Goal: Information Seeking & Learning: Compare options

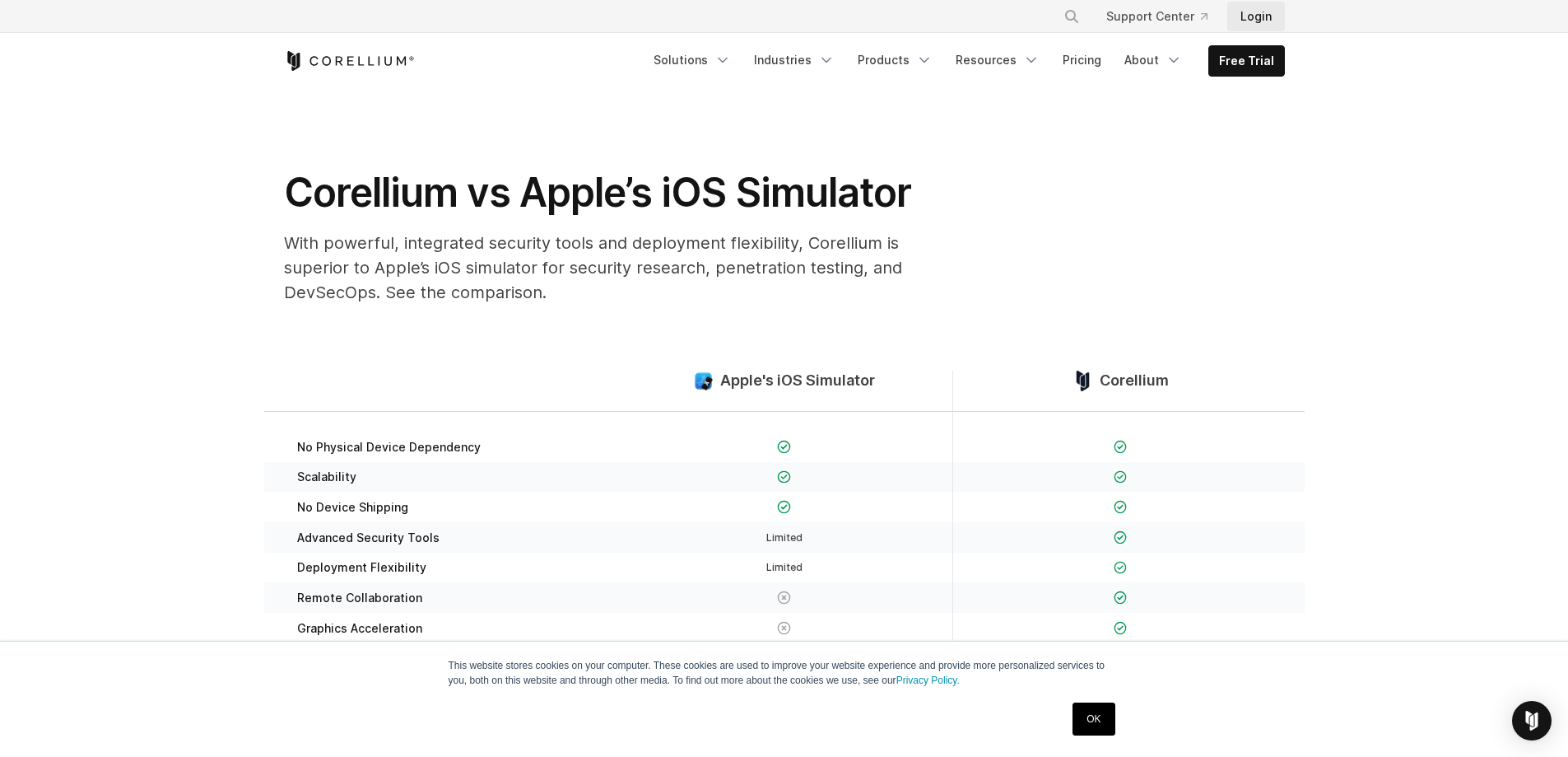
click at [1249, 21] on link "Login" at bounding box center [1256, 16] width 57 height 30
click at [1405, 222] on section "Corellium vs Apple’s iOS Simulator With powerful, integrated security tools and…" at bounding box center [784, 203] width 1568 height 229
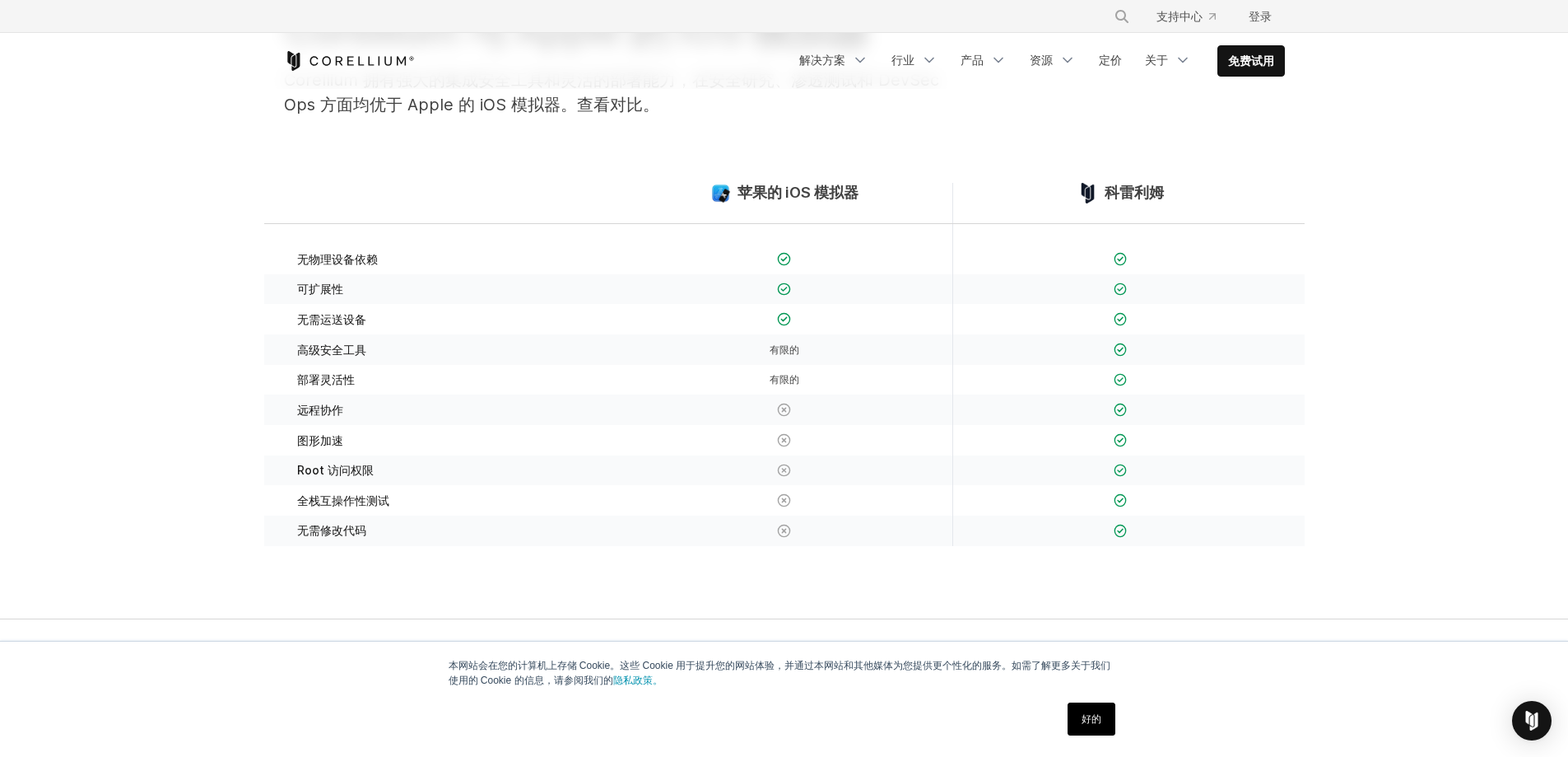
scroll to position [247, 0]
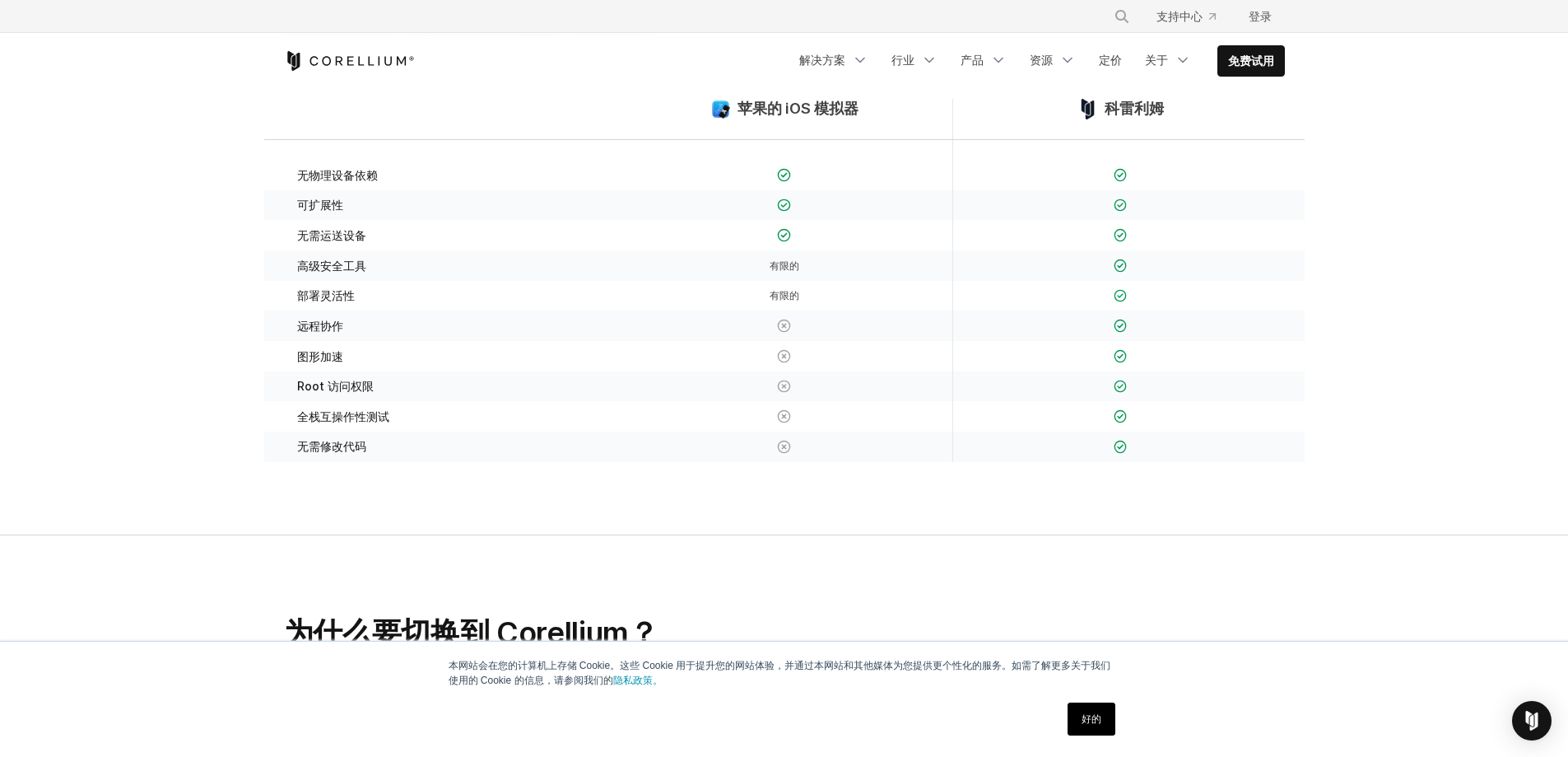
click at [787, 178] on img at bounding box center [784, 175] width 14 height 14
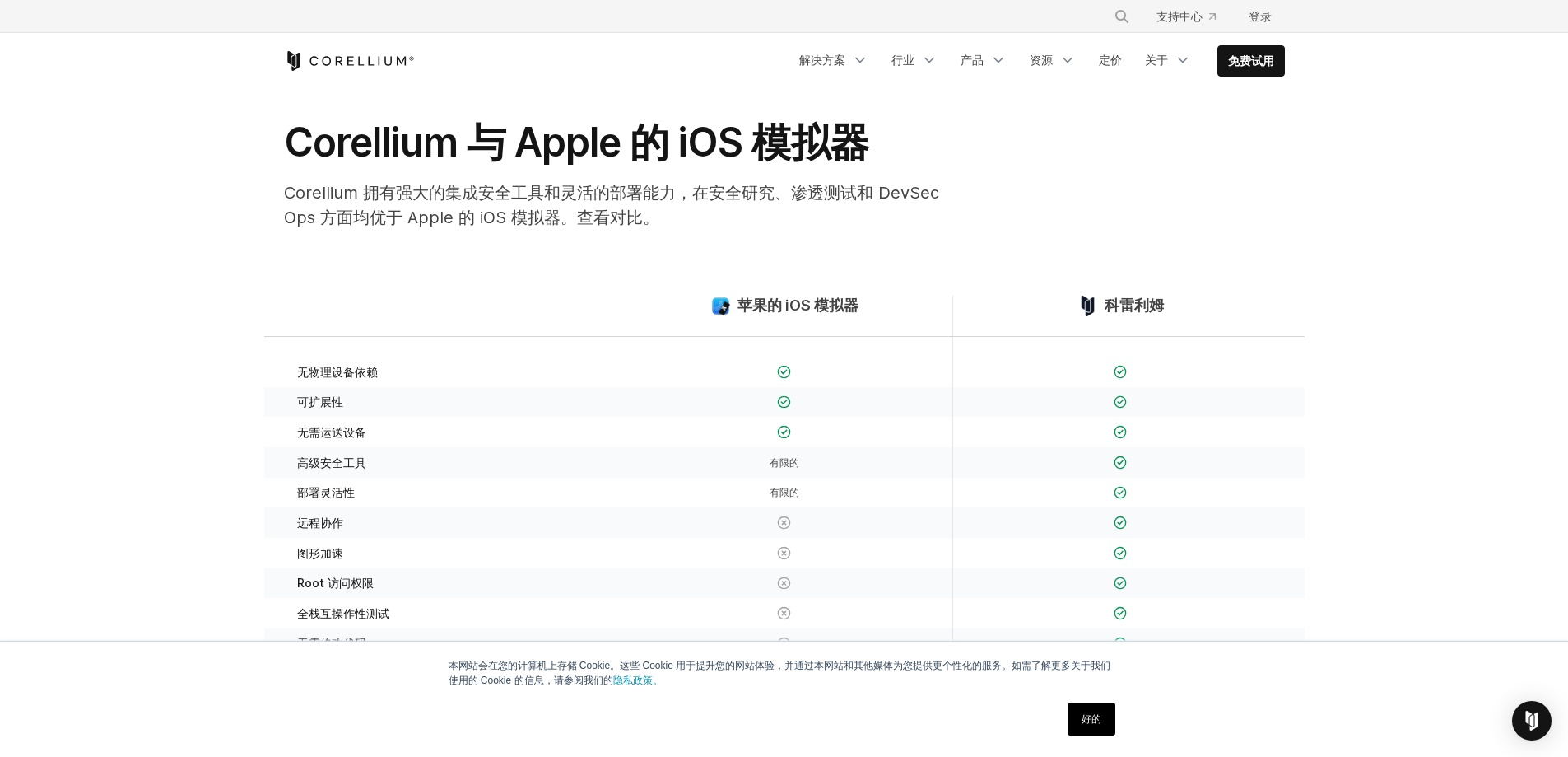
scroll to position [0, 0]
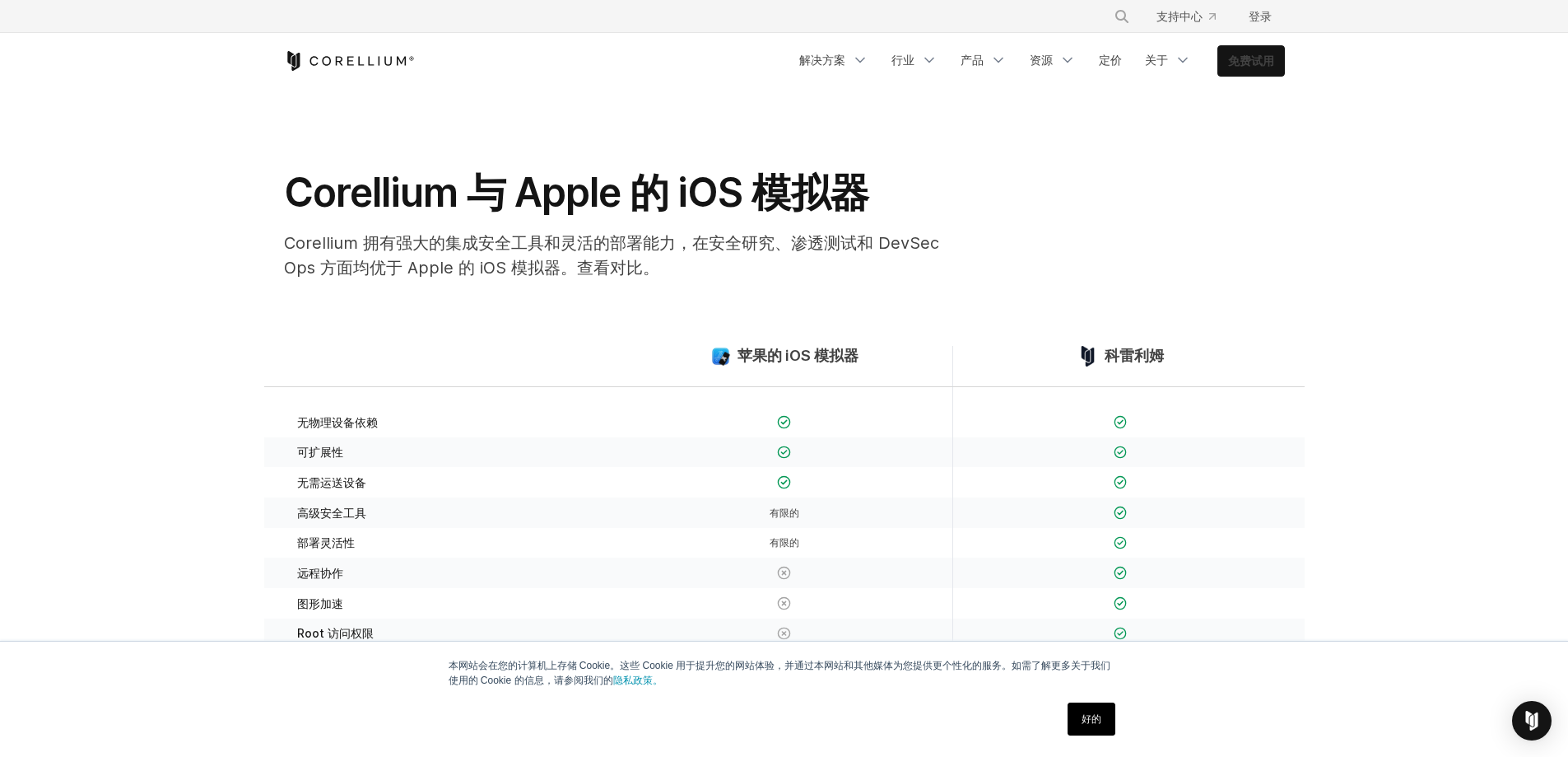
click at [1225, 62] on link "免费试用" at bounding box center [1251, 60] width 65 height 30
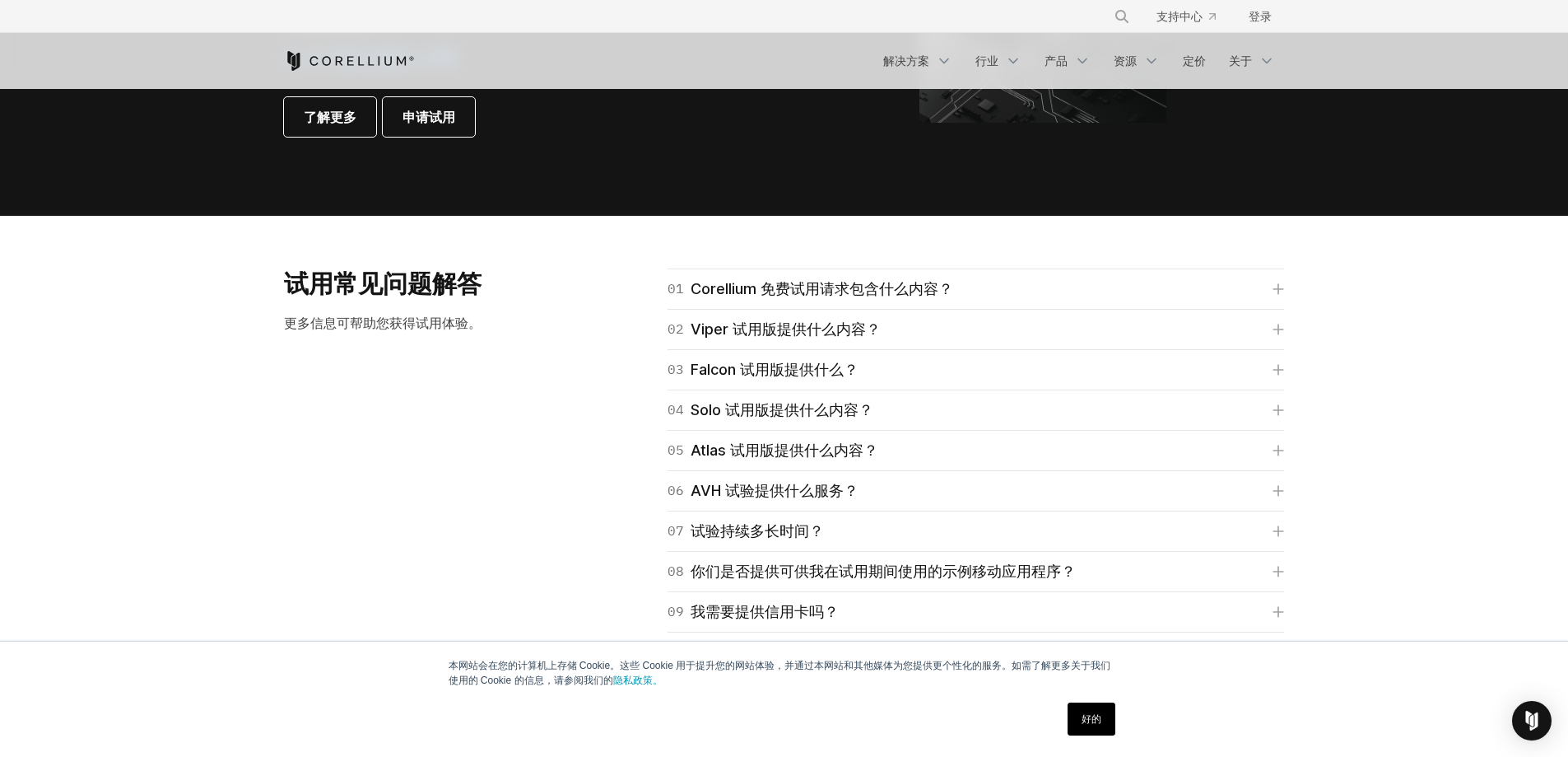
scroll to position [2012, 0]
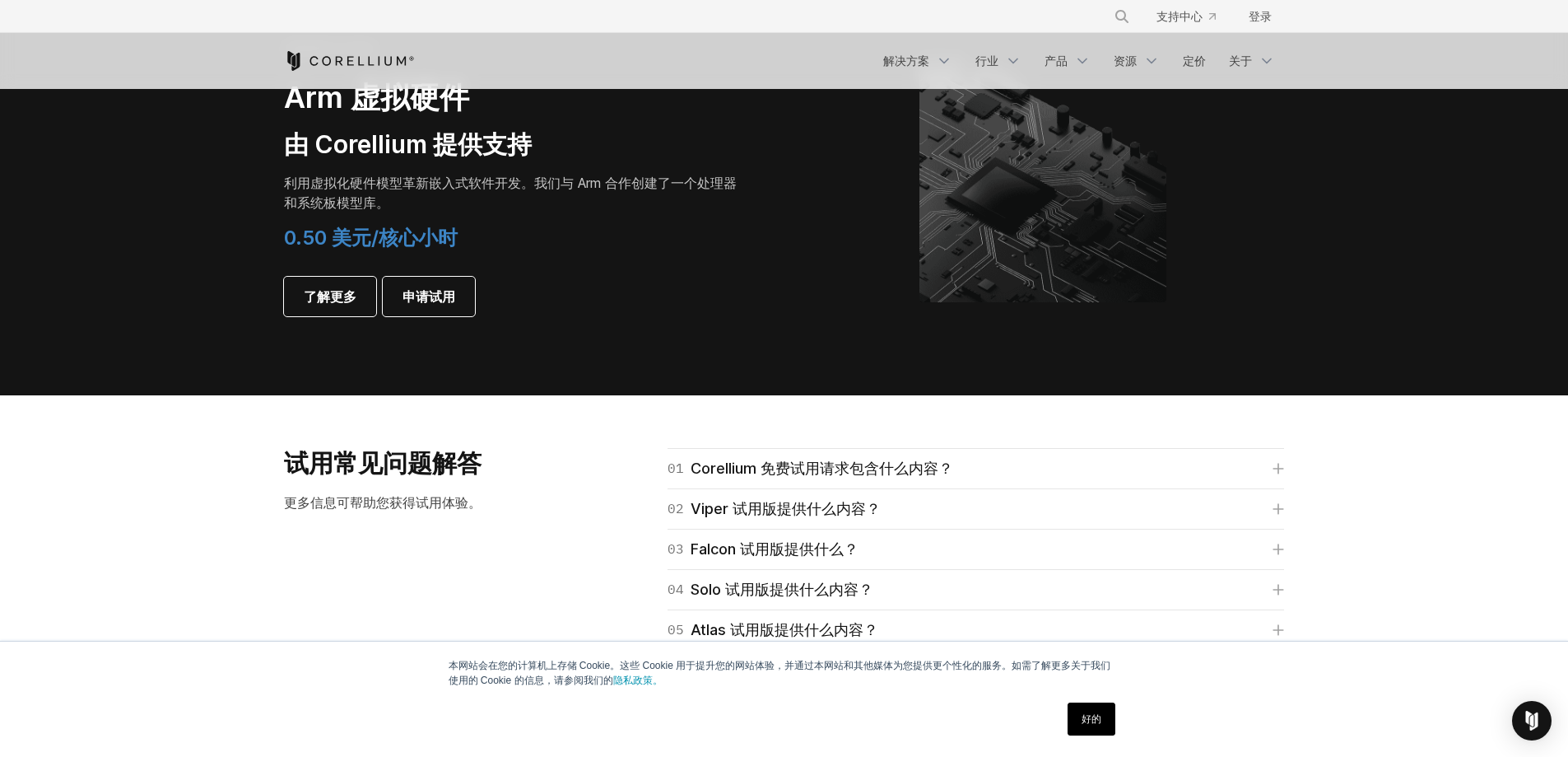
drag, startPoint x: 853, startPoint y: 257, endPoint x: 871, endPoint y: 263, distance: 19.0
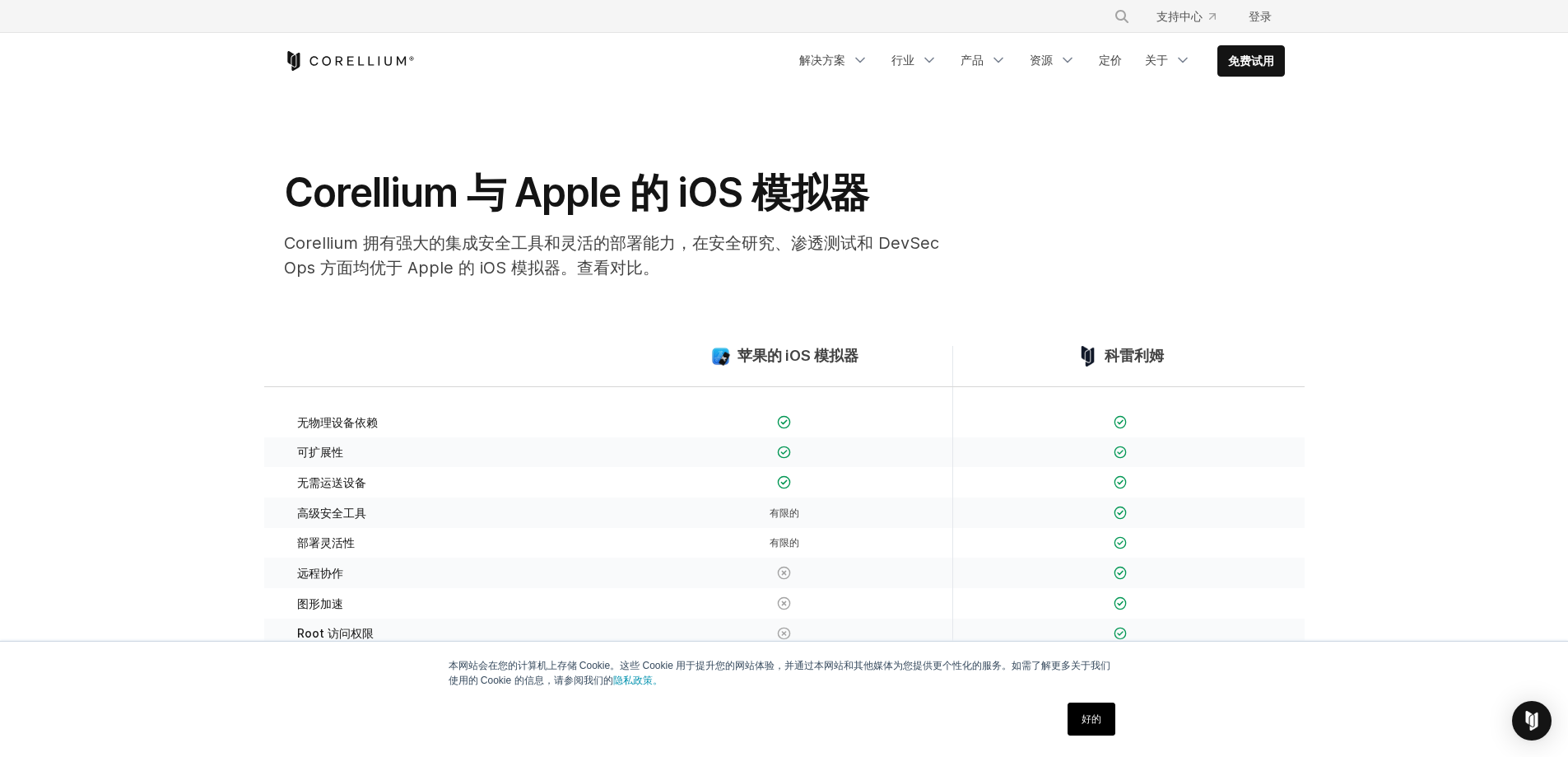
click at [1061, 389] on div at bounding box center [1120, 413] width 336 height 50
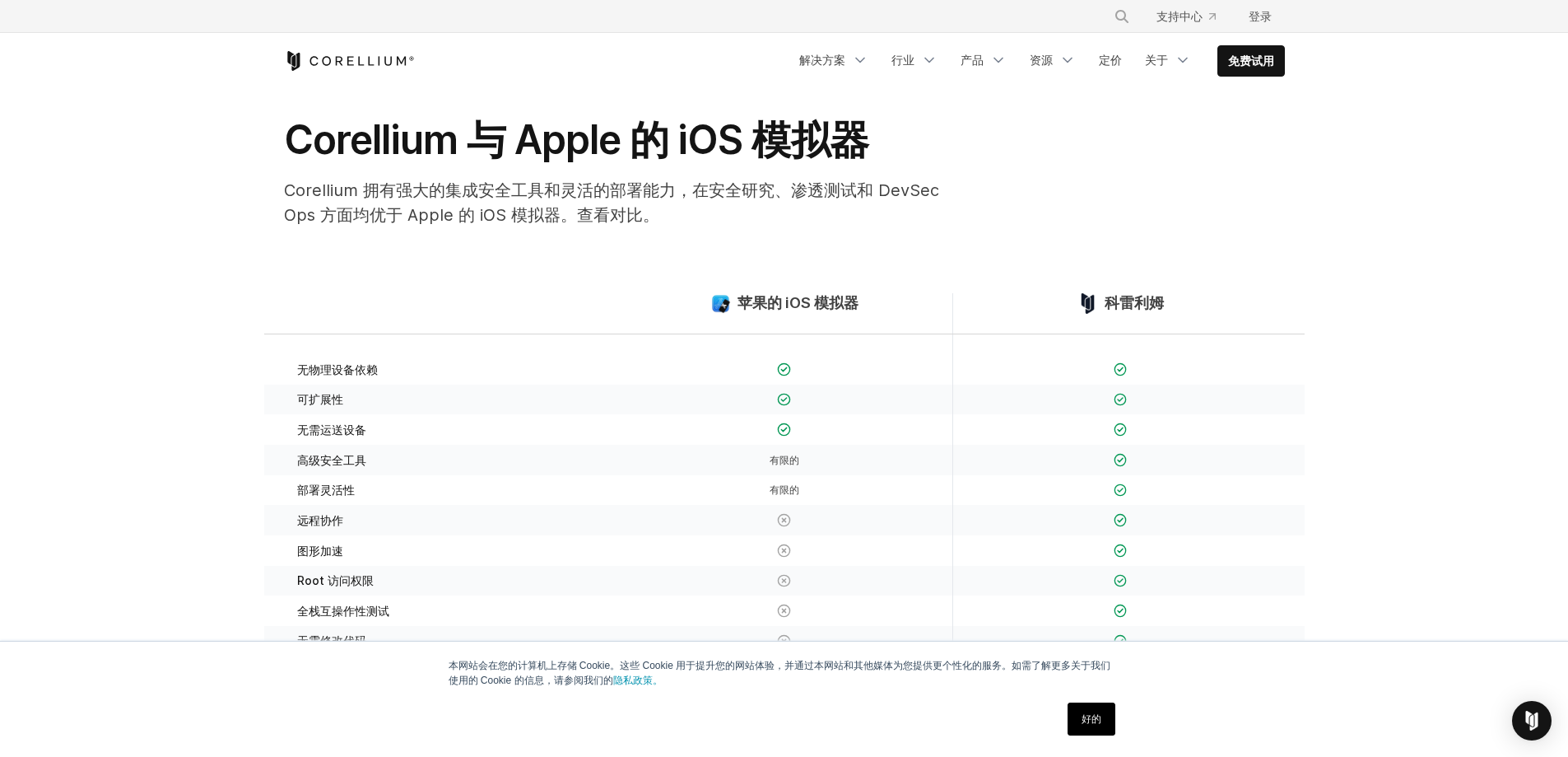
scroll to position [83, 0]
